Goal: Find contact information: Find contact information

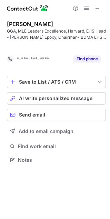
scroll to position [144, 110]
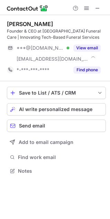
scroll to position [166, 110]
drag, startPoint x: 7, startPoint y: 23, endPoint x: 54, endPoint y: 25, distance: 47.1
click at [54, 25] on div "Saransh Mathur" at bounding box center [56, 24] width 99 height 7
copy div "Saransh Mathur"
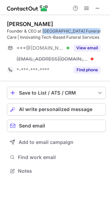
drag, startPoint x: 43, startPoint y: 32, endPoint x: 93, endPoint y: 30, distance: 50.9
click at [93, 30] on div "Founder & CEO at Heaven Gate Funeral Care | Innovating Tech-Based Funeral Servi…" at bounding box center [56, 34] width 99 height 12
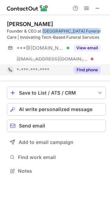
copy div "Heaven Gate Funeral Care"
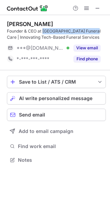
scroll to position [155, 110]
click at [96, 6] on span at bounding box center [96, 7] width 5 height 5
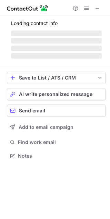
scroll to position [166, 110]
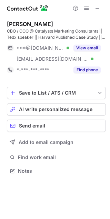
scroll to position [166, 110]
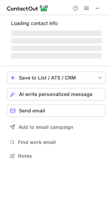
scroll to position [166, 110]
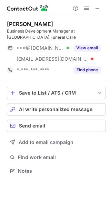
drag, startPoint x: 5, startPoint y: 21, endPoint x: 57, endPoint y: 22, distance: 52.5
click at [57, 22] on div "[PERSON_NAME] Business Development Manager at [GEOGRAPHIC_DATA] Funeral Care **…" at bounding box center [55, 98] width 110 height 167
copy div "Manish Ahlawat"
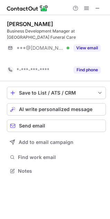
scroll to position [155, 110]
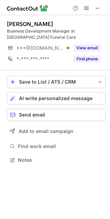
click at [55, 68] on div "Manish Ahlawat Business Development Manager at Heaven Gate Funeral Care ***@gma…" at bounding box center [56, 42] width 99 height 55
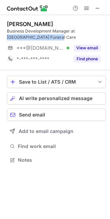
drag, startPoint x: 76, startPoint y: 30, endPoint x: 42, endPoint y: 36, distance: 34.0
click at [42, 36] on div "Business Development Manager at Heaven Gate Funeral Care" at bounding box center [56, 34] width 99 height 12
copy div "Heaven Gate Funeral Care"
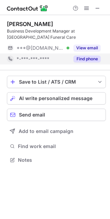
click at [47, 61] on span "*-***-***-****" at bounding box center [32, 59] width 33 height 6
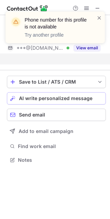
scroll to position [144, 110]
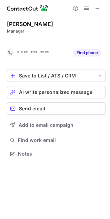
scroll to position [138, 110]
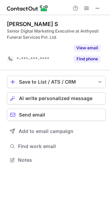
scroll to position [144, 110]
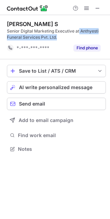
drag, startPoint x: 79, startPoint y: 30, endPoint x: 91, endPoint y: 37, distance: 14.1
click at [91, 37] on div "Senior Digital Marketing Executive at Anthyesti Funeral Services Pvt. Ltd." at bounding box center [56, 34] width 99 height 12
copy div "Anthyesti Funeral Services Pvt. Ltd."
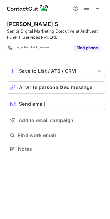
click at [34, 54] on div "Devika S Senior Digital Marketing Executive at Anthyesti Funeral Services Pvt. …" at bounding box center [56, 37] width 99 height 44
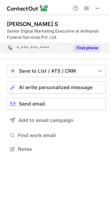
click at [33, 53] on div "*-***-***-****" at bounding box center [38, 48] width 62 height 11
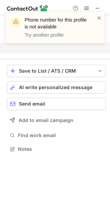
scroll to position [133, 110]
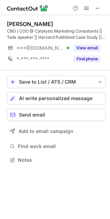
scroll to position [155, 110]
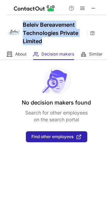
drag, startPoint x: 47, startPoint y: 42, endPoint x: 21, endPoint y: 22, distance: 32.6
click at [21, 22] on div "Beleiv Bereavement Technologies Private Limited" at bounding box center [55, 32] width 110 height 34
copy h1 "Beleiv Bereavement Technologies Private Limited"
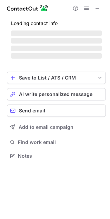
scroll to position [155, 110]
